Goal: Information Seeking & Learning: Learn about a topic

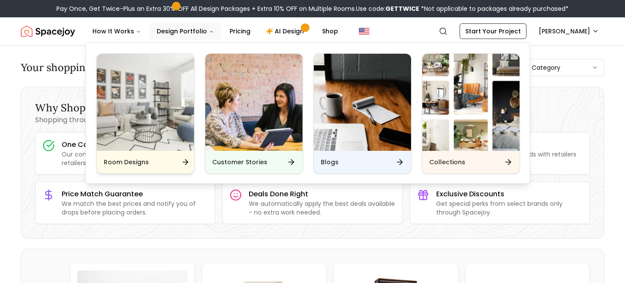
click at [169, 112] on img "Main" at bounding box center [145, 102] width 97 height 97
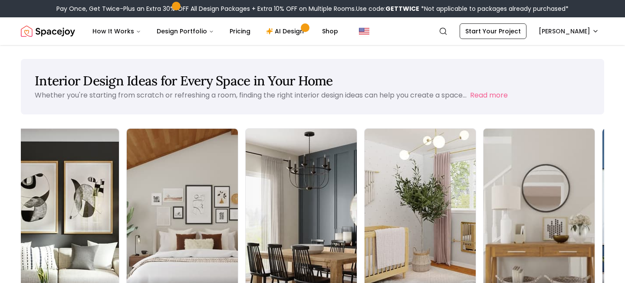
scroll to position [0, 14]
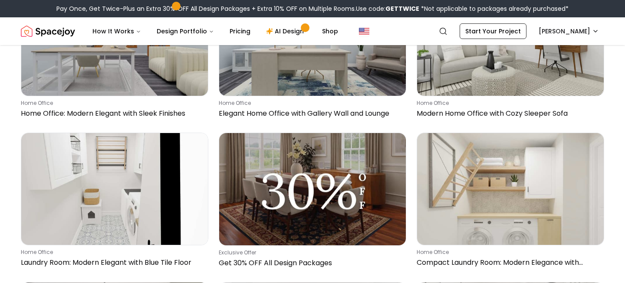
scroll to position [736, 0]
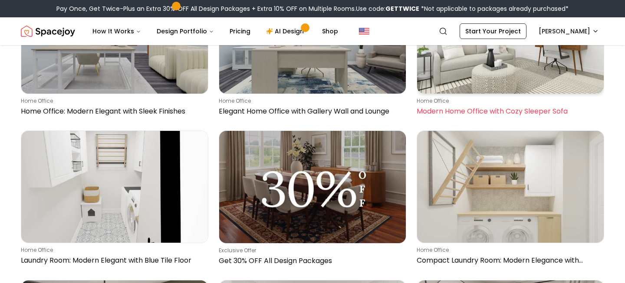
click at [545, 100] on p "home office" at bounding box center [509, 101] width 184 height 7
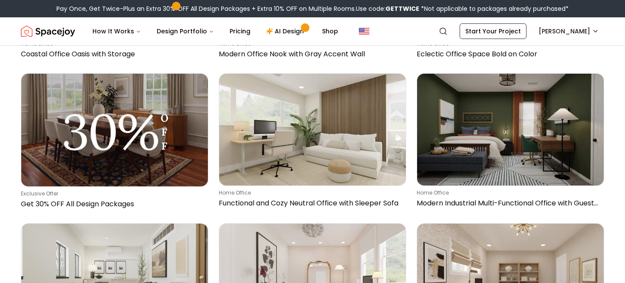
scroll to position [2141, 0]
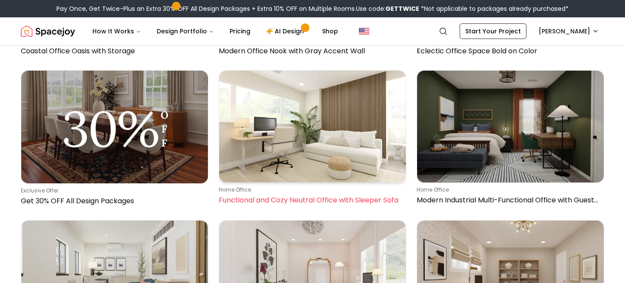
click at [349, 137] on img at bounding box center [312, 127] width 187 height 112
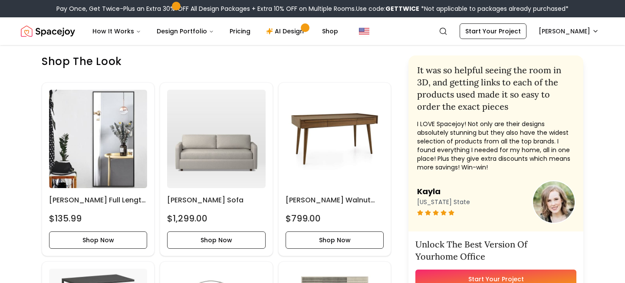
scroll to position [358, 0]
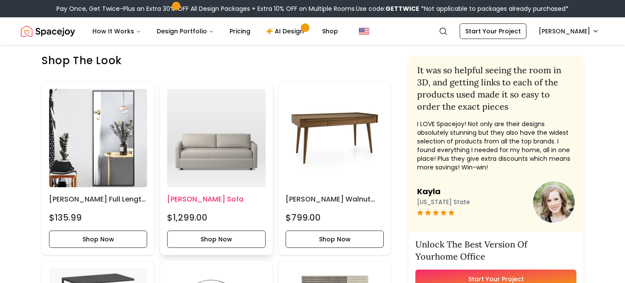
click at [212, 183] on img at bounding box center [216, 138] width 98 height 98
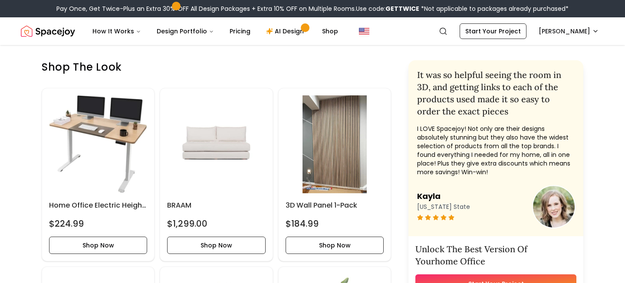
scroll to position [356, 0]
